Goal: Transaction & Acquisition: Purchase product/service

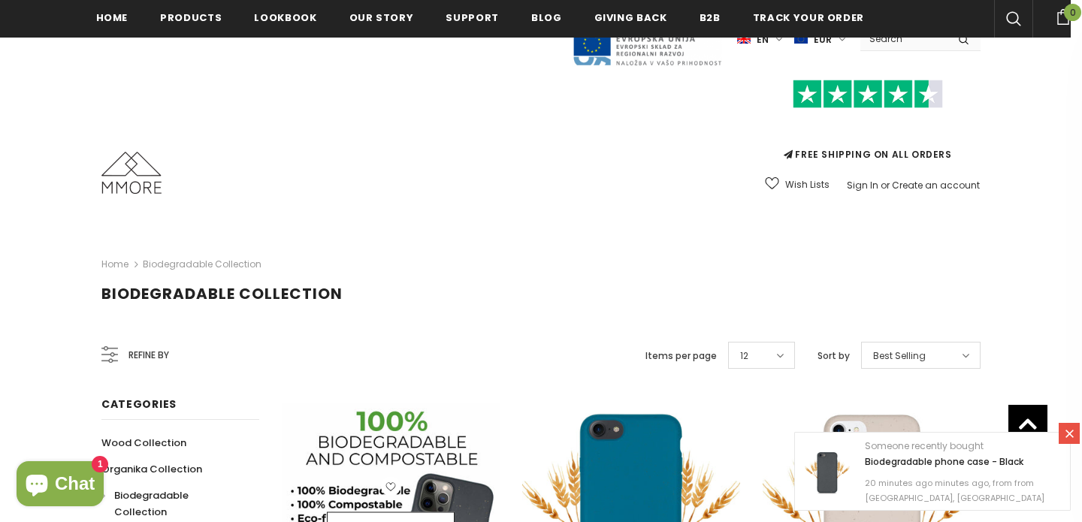
scroll to position [239, 0]
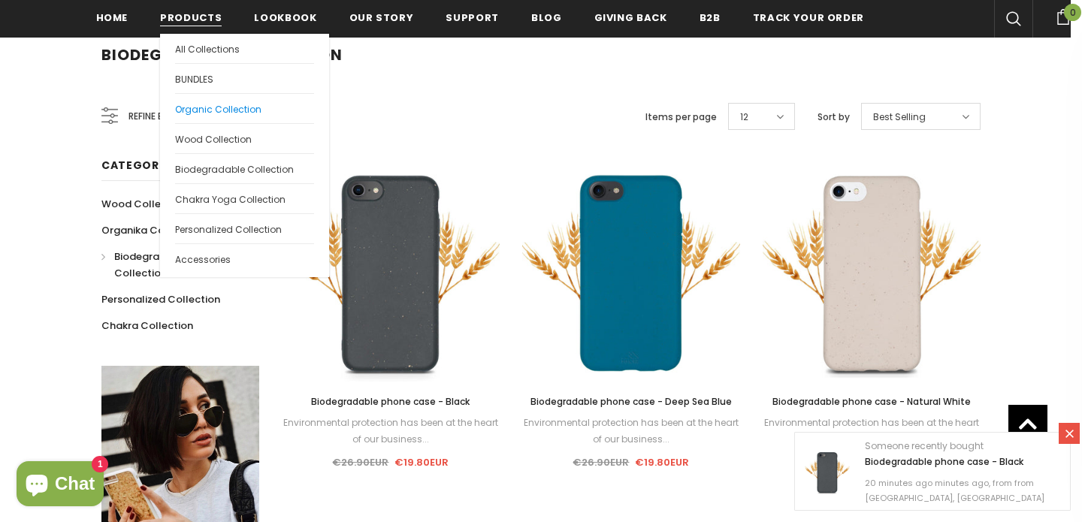
click at [201, 113] on span "Organic Collection" at bounding box center [218, 109] width 86 height 13
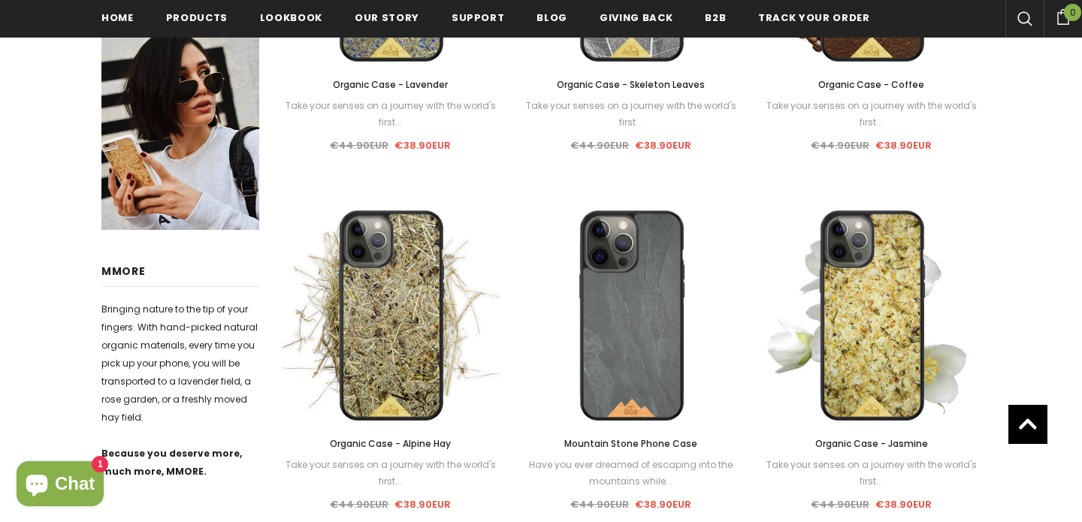
scroll to position [611, 0]
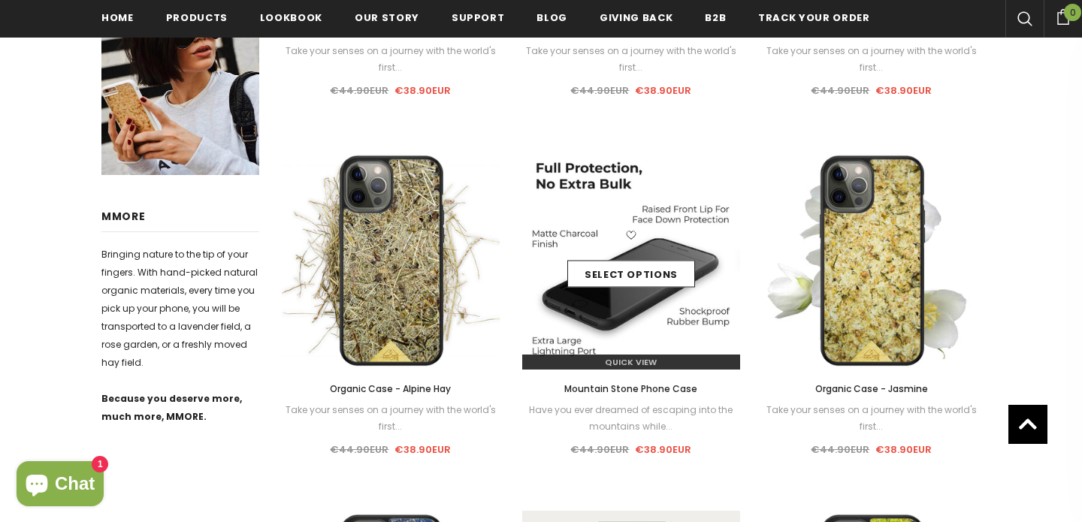
click at [637, 227] on icon at bounding box center [632, 235] width 20 height 20
click at [664, 241] on div "Select options" at bounding box center [631, 260] width 218 height 71
click at [642, 359] on span "Quick View" at bounding box center [631, 362] width 52 height 12
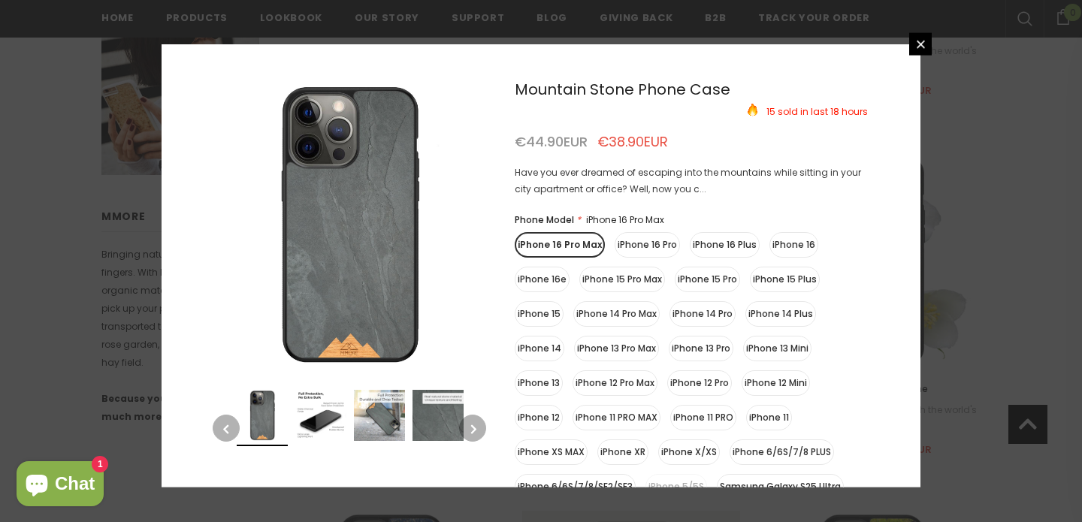
click at [471, 424] on icon "button" at bounding box center [473, 428] width 5 height 15
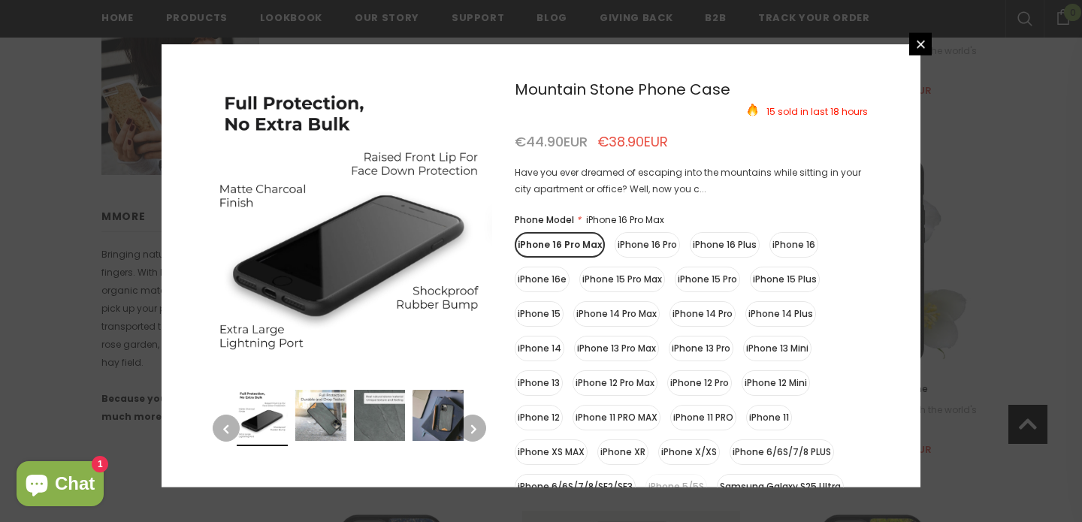
click at [471, 424] on icon "button" at bounding box center [473, 428] width 5 height 15
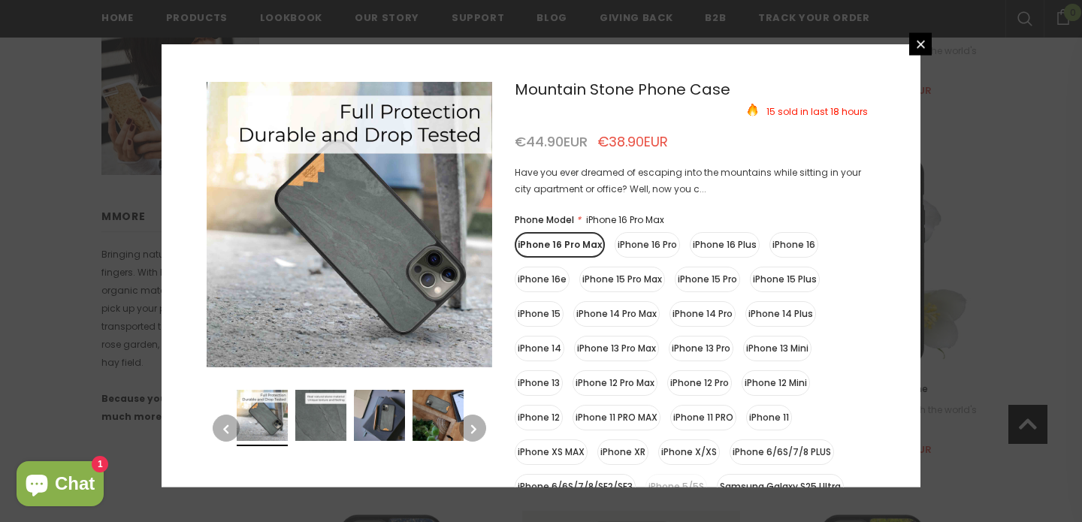
click at [471, 424] on icon "button" at bounding box center [473, 428] width 5 height 15
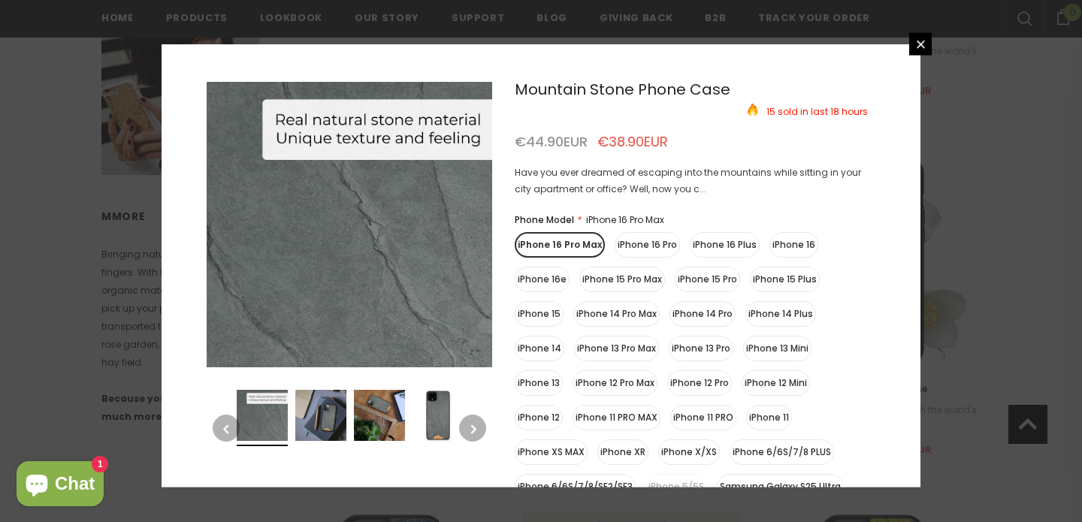
click at [471, 424] on icon "button" at bounding box center [473, 428] width 5 height 15
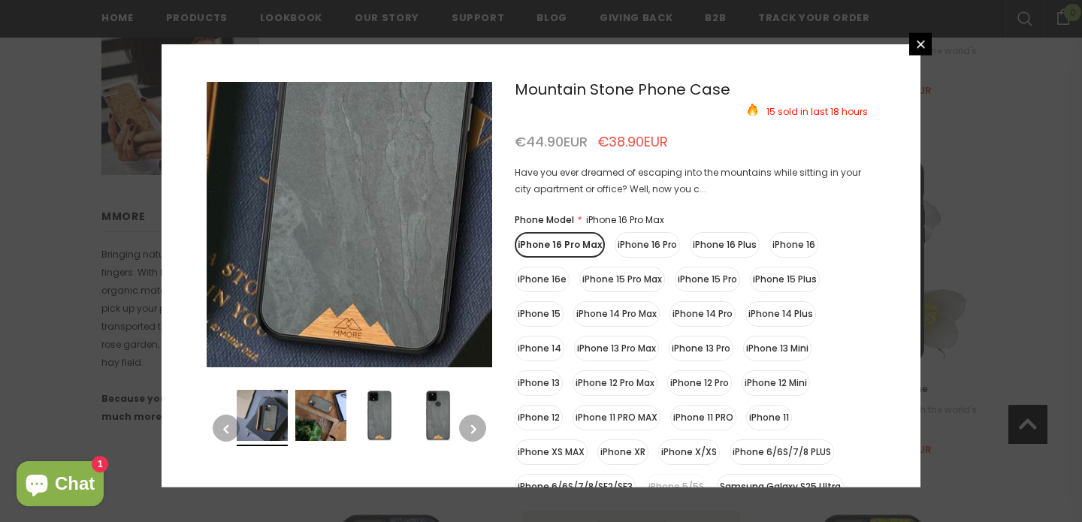
click at [407, 288] on img at bounding box center [255, 120] width 752 height 752
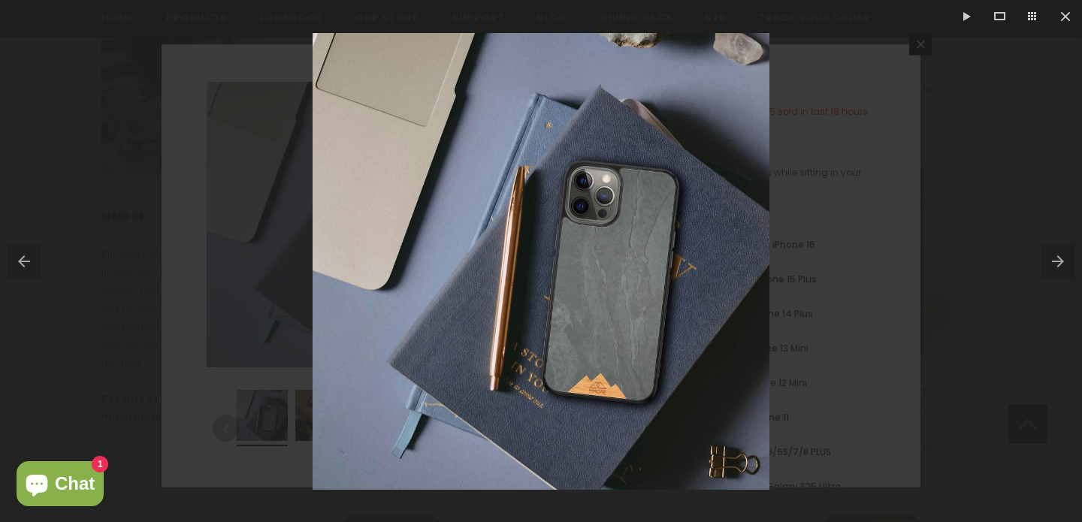
click at [200, 332] on div at bounding box center [541, 261] width 1082 height 522
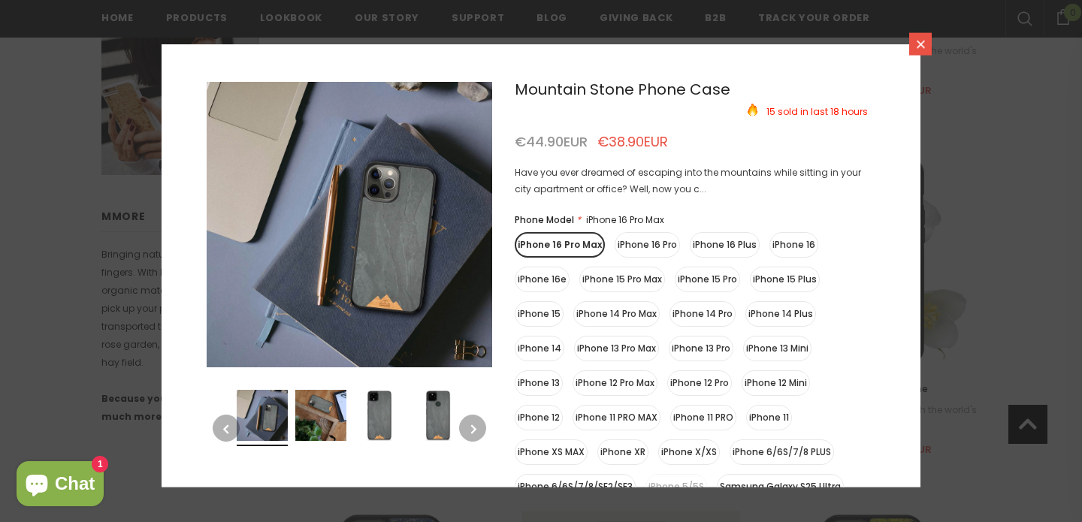
click at [925, 32] on link at bounding box center [920, 43] width 23 height 23
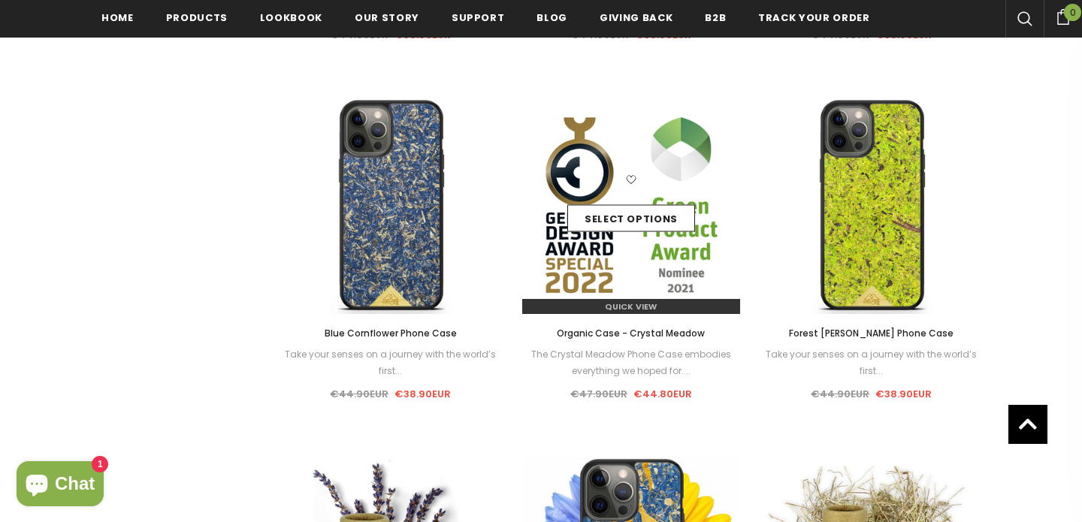
scroll to position [1025, 0]
click at [712, 191] on div "Select options" at bounding box center [631, 206] width 218 height 71
click at [660, 310] on link "Quick View" at bounding box center [631, 307] width 218 height 15
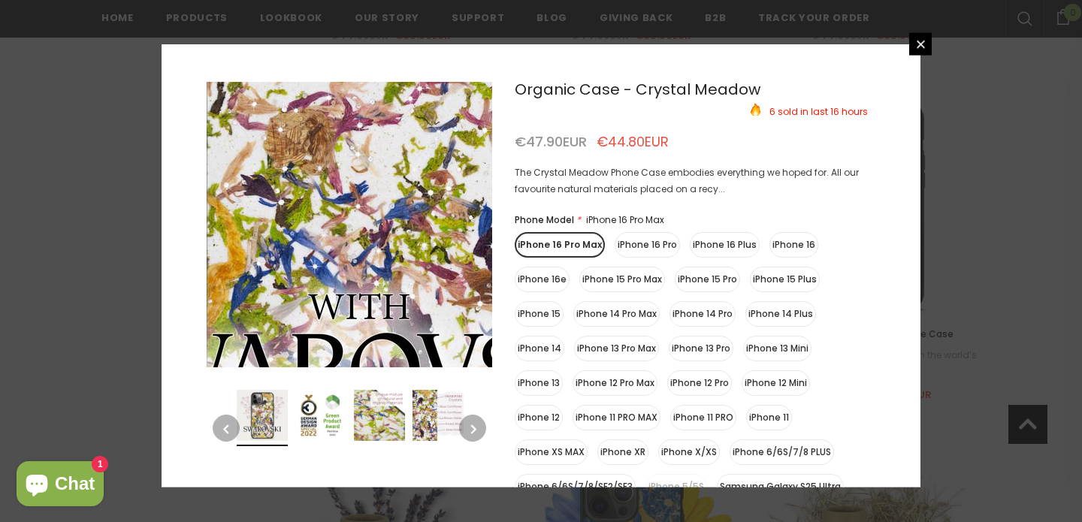
click at [359, 230] on img at bounding box center [359, 169] width 752 height 752
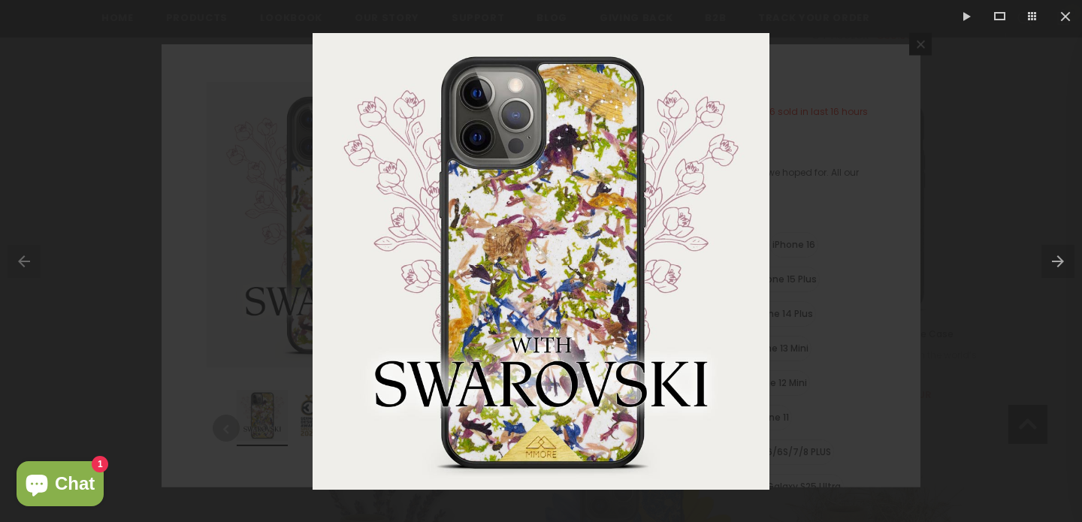
click at [1062, 265] on button at bounding box center [1062, 261] width 41 height 75
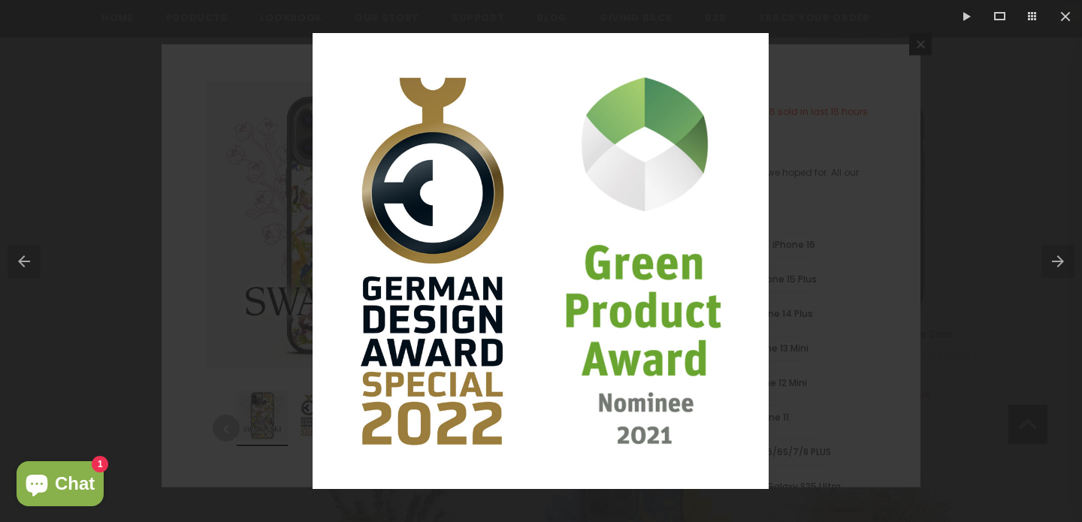
click at [1062, 265] on button at bounding box center [1062, 261] width 41 height 75
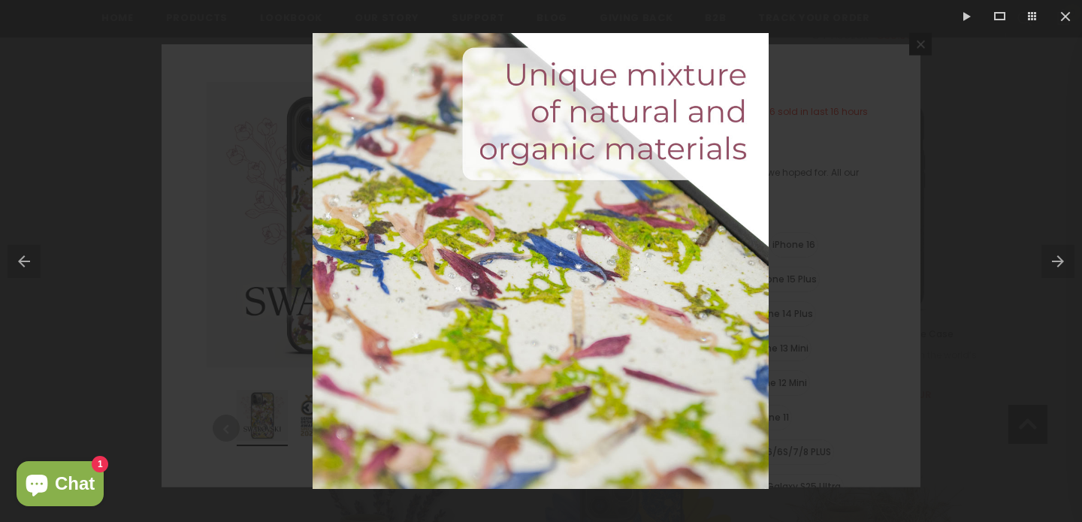
click at [1062, 263] on button at bounding box center [1062, 261] width 41 height 75
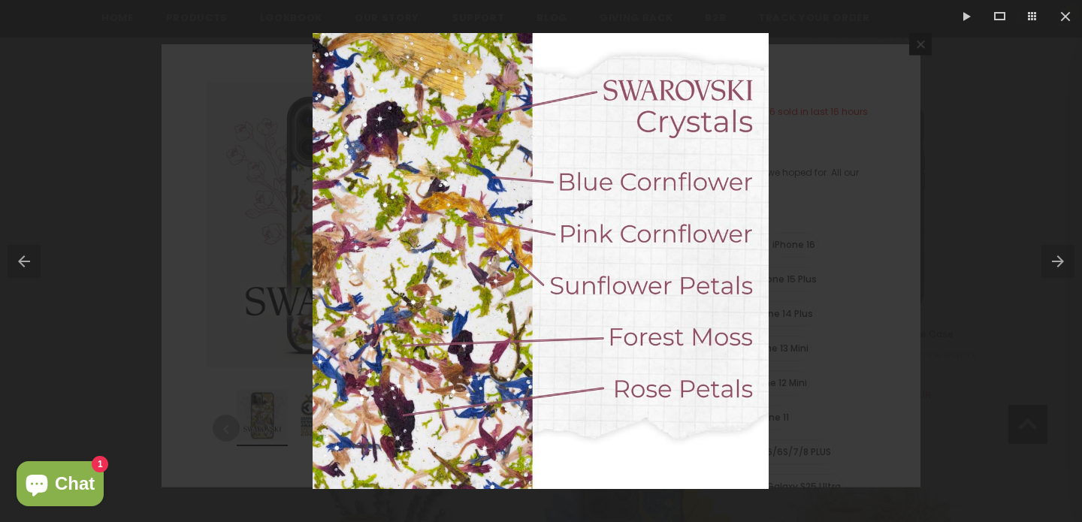
click at [1062, 263] on button at bounding box center [1062, 261] width 41 height 75
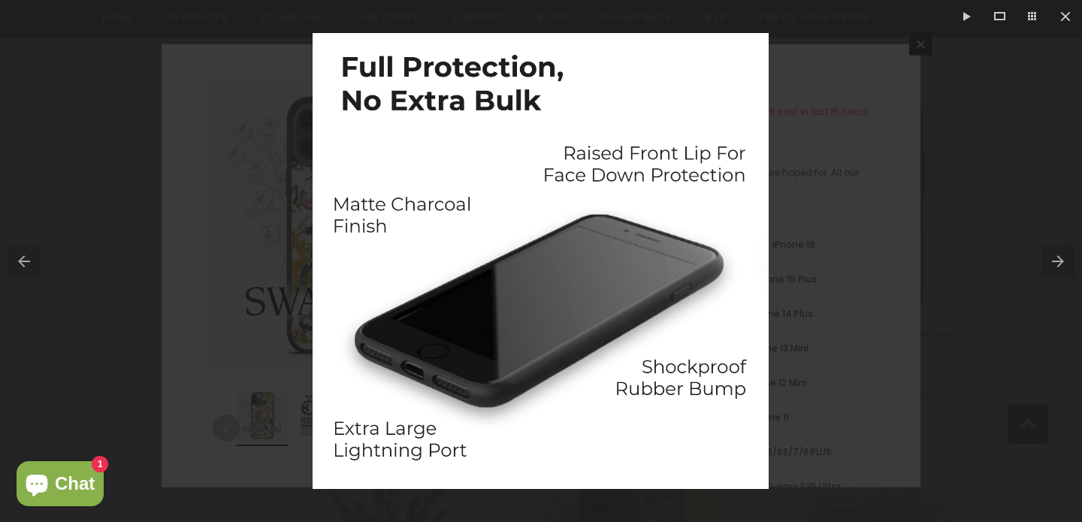
click at [1062, 263] on button at bounding box center [1062, 261] width 41 height 75
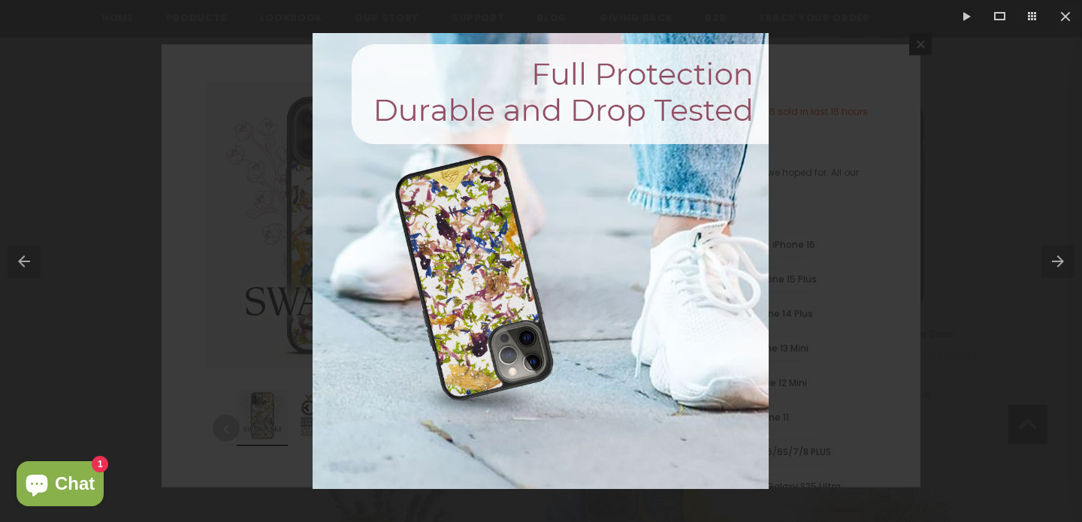
click at [1062, 263] on button at bounding box center [1062, 261] width 41 height 75
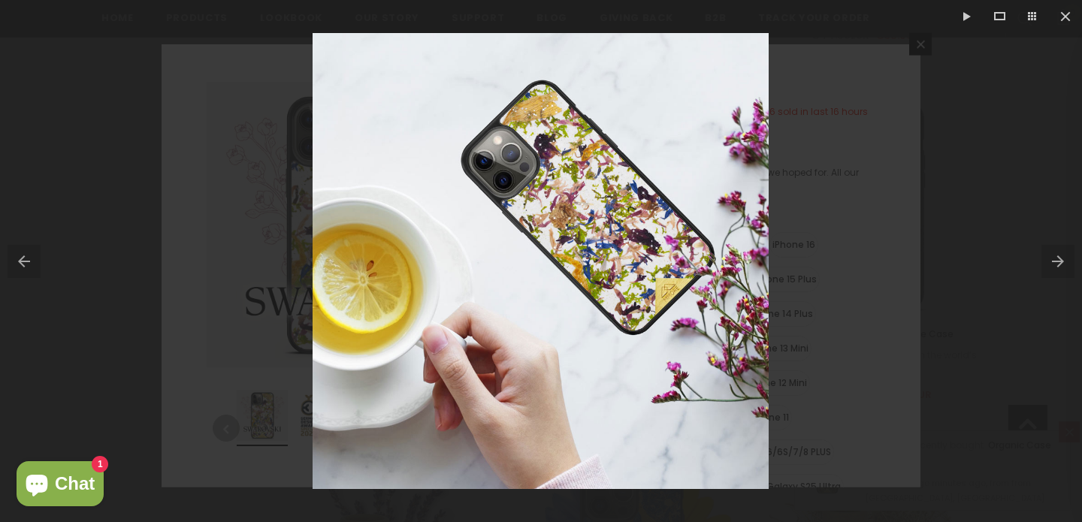
click at [1043, 263] on button at bounding box center [1062, 261] width 41 height 75
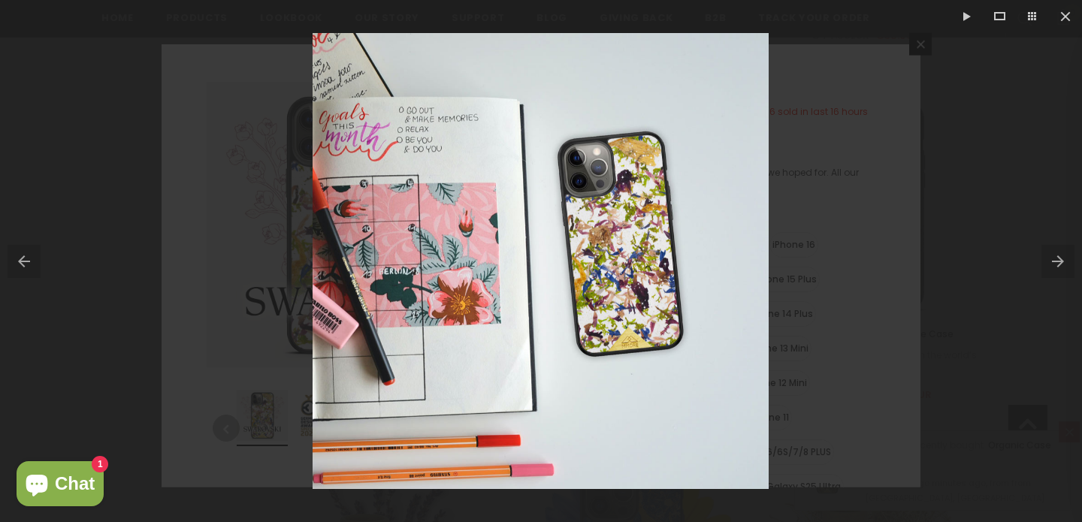
click at [1043, 263] on button at bounding box center [1062, 261] width 41 height 75
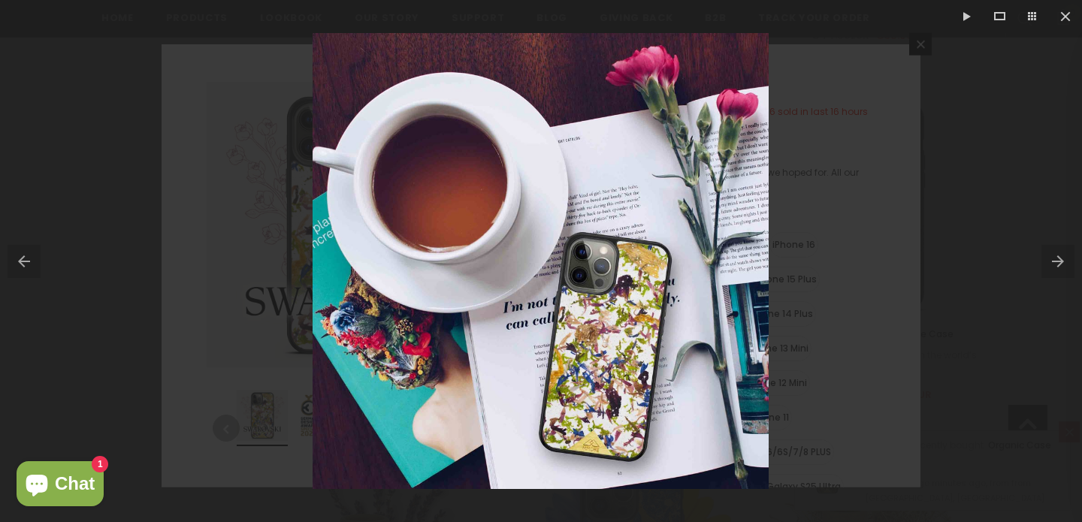
click at [1043, 263] on button at bounding box center [1062, 261] width 41 height 75
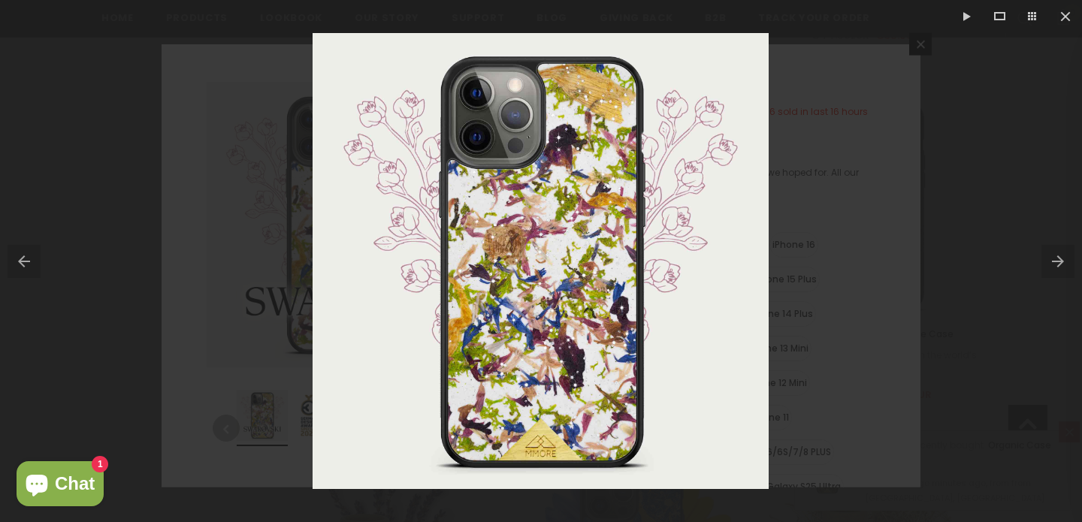
click at [999, 273] on div at bounding box center [541, 261] width 1082 height 522
